Goal: Check status: Check status

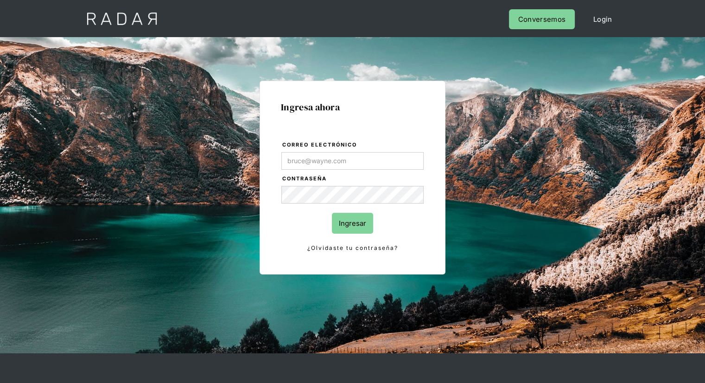
click at [328, 161] on input "Correo electrónico" at bounding box center [352, 161] width 142 height 18
type input "[EMAIL_ADDRESS][PERSON_NAME][DOMAIN_NAME]"
click at [306, 206] on form "Correo electrónico [EMAIL_ADDRESS][PERSON_NAME][DOMAIN_NAME] Contraseña Ingresa…" at bounding box center [352, 196] width 143 height 113
click at [354, 221] on input "Ingresar" at bounding box center [352, 223] width 41 height 21
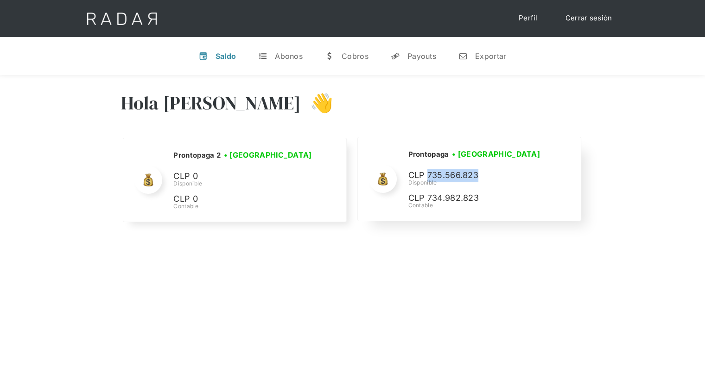
drag, startPoint x: 428, startPoint y: 175, endPoint x: 475, endPoint y: 175, distance: 46.8
click at [0, 0] on p "CLP 735.566.823" at bounding box center [0, 0] width 0 height 0
drag, startPoint x: 439, startPoint y: 175, endPoint x: 504, endPoint y: 178, distance: 64.9
click at [0, 0] on p "CLP 735.566.823" at bounding box center [0, 0] width 0 height 0
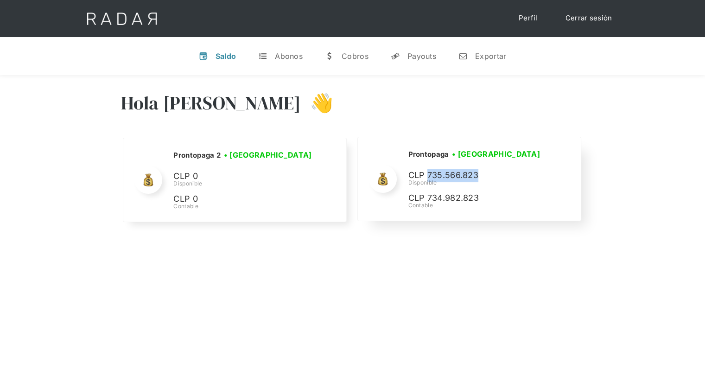
click at [0, 0] on p "CLP 735.566.823" at bounding box center [0, 0] width 0 height 0
drag, startPoint x: 436, startPoint y: 201, endPoint x: 478, endPoint y: 202, distance: 41.7
click at [0, 0] on div "Prontopaga • Conectada • Desconectada CLP 735.566.823 Disponible CLP 734.982.82…" at bounding box center [0, 0] width 0 height 0
click at [0, 0] on p "CLP 734.982.823" at bounding box center [0, 0] width 0 height 0
drag, startPoint x: 464, startPoint y: 199, endPoint x: 484, endPoint y: 199, distance: 19.5
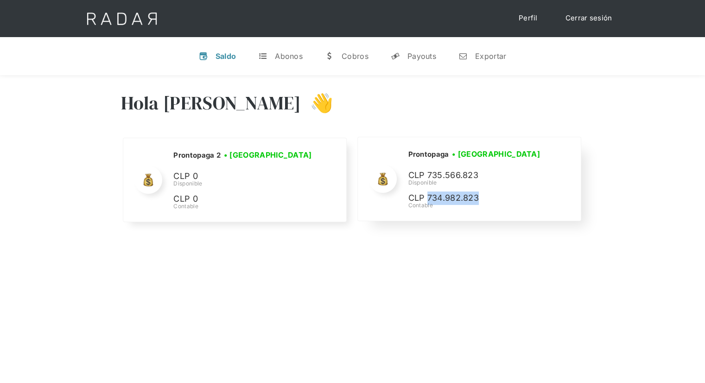
click at [0, 0] on p "CLP 734.982.823" at bounding box center [0, 0] width 0 height 0
drag, startPoint x: 430, startPoint y: 196, endPoint x: 481, endPoint y: 198, distance: 51.5
click at [0, 0] on p "CLP 734.982.823" at bounding box center [0, 0] width 0 height 0
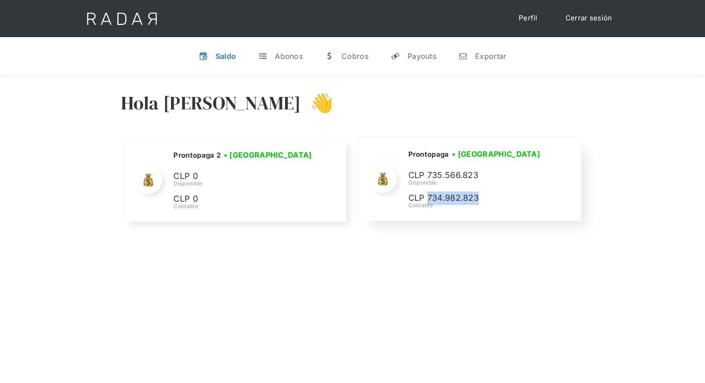
drag, startPoint x: 430, startPoint y: 197, endPoint x: 485, endPoint y: 199, distance: 54.2
click at [0, 0] on p "CLP 734.982.823" at bounding box center [0, 0] width 0 height 0
